Goal: Information Seeking & Learning: Learn about a topic

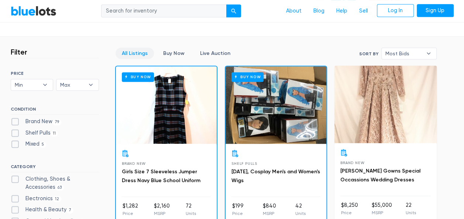
scroll to position [185, 0]
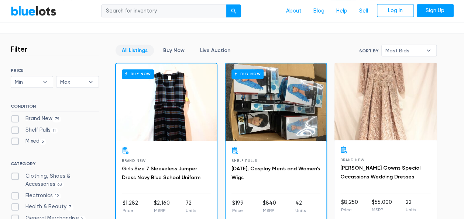
click at [16, 116] on label "Brand New 79" at bounding box center [36, 119] width 51 height 8
click at [16, 116] on New"] "Brand New 79" at bounding box center [13, 117] width 5 height 5
checkbox New"] "true"
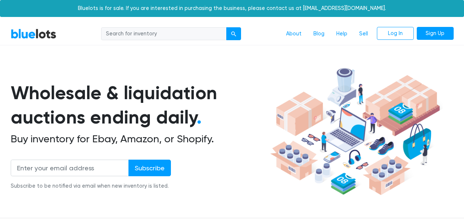
scroll to position [199, 0]
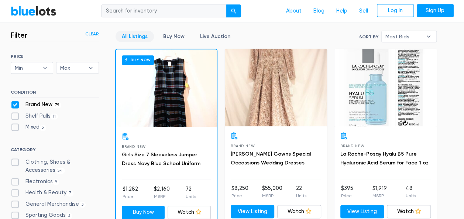
click at [17, 106] on label "Brand New 79" at bounding box center [36, 105] width 51 height 8
click at [16, 106] on New"] "Brand New 79" at bounding box center [13, 103] width 5 height 5
checkbox New"] "false"
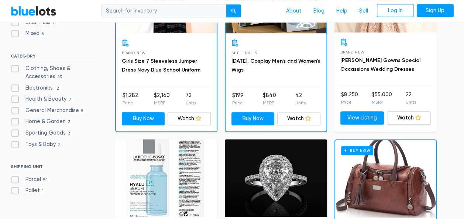
scroll to position [309, 0]
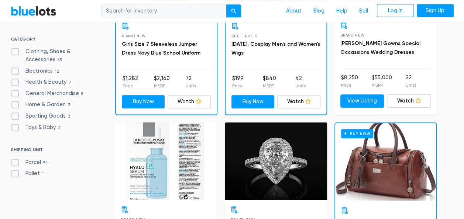
click at [16, 174] on label "Pallet 1" at bounding box center [28, 174] width 35 height 8
click at [16, 174] on input "Pallet 1" at bounding box center [13, 172] width 5 height 5
checkbox input "true"
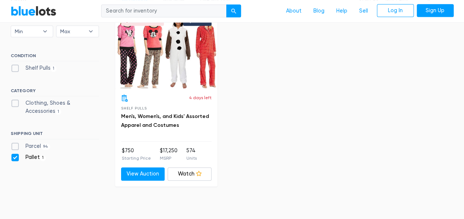
scroll to position [235, 0]
click at [16, 156] on label "Pallet 1" at bounding box center [28, 157] width 35 height 8
click at [16, 156] on input "Pallet 1" at bounding box center [13, 155] width 5 height 5
checkbox input "false"
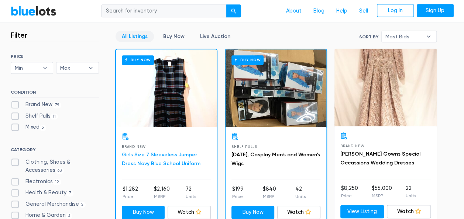
scroll to position [199, 0]
